Goal: Information Seeking & Learning: Compare options

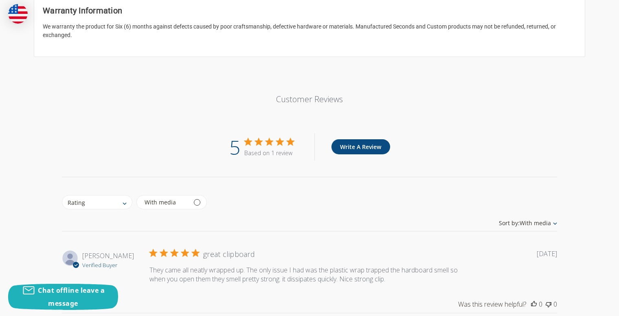
scroll to position [949, 0]
